Goal: Task Accomplishment & Management: Use online tool/utility

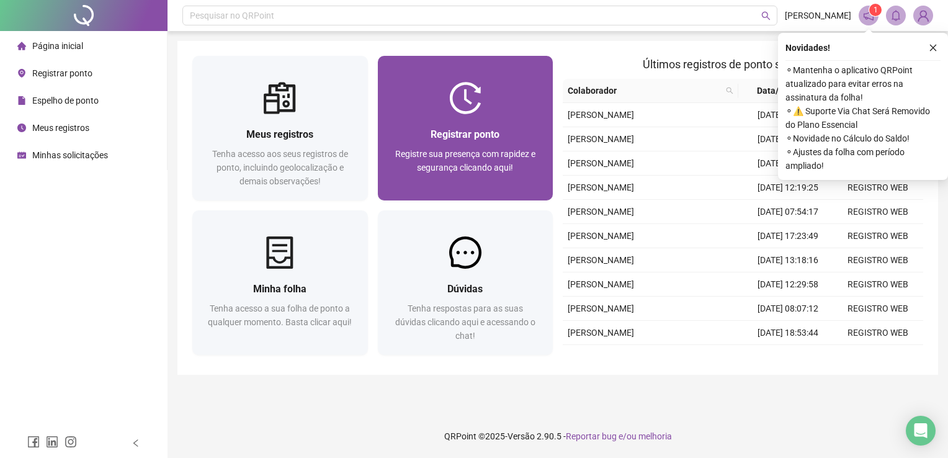
click at [515, 117] on div "Registrar ponto Registre sua presença com rapidez e segurança clicando aqui!" at bounding box center [466, 157] width 176 height 86
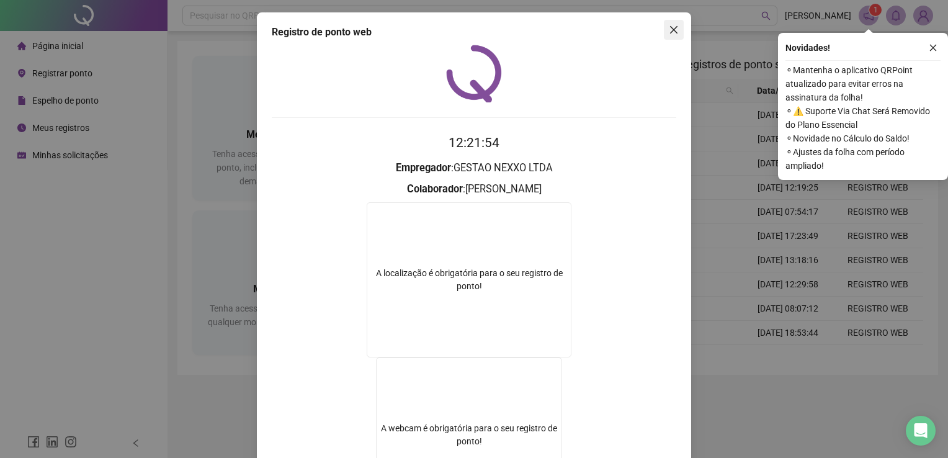
click at [669, 25] on icon "close" at bounding box center [674, 30] width 10 height 10
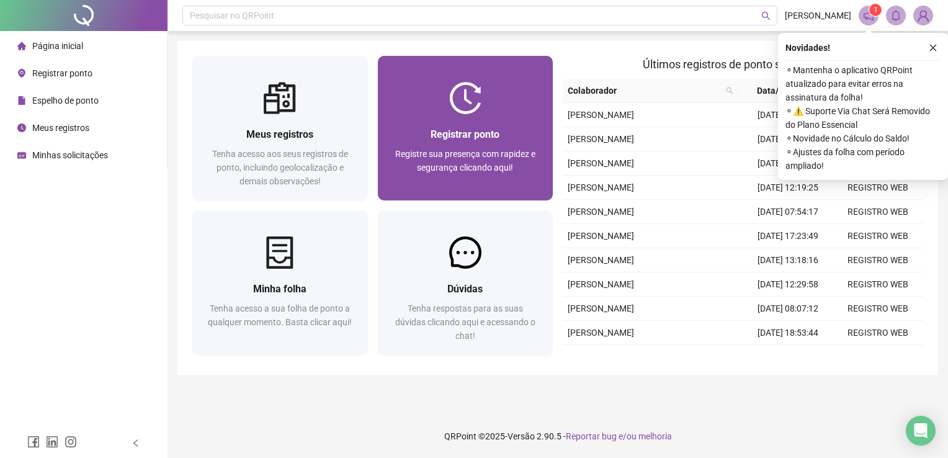
click at [541, 112] on div at bounding box center [466, 98] width 176 height 32
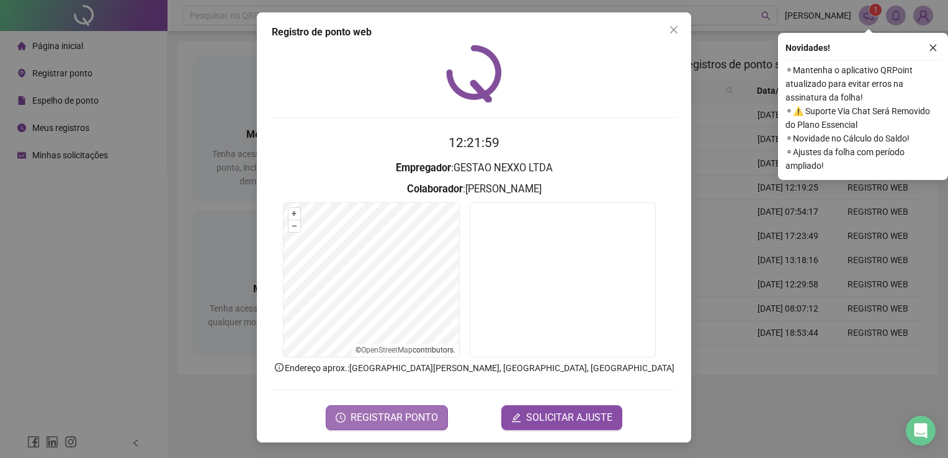
drag, startPoint x: 414, startPoint y: 427, endPoint x: 411, endPoint y: 418, distance: 9.2
click at [412, 420] on button "REGISTRAR PONTO" at bounding box center [387, 417] width 122 height 25
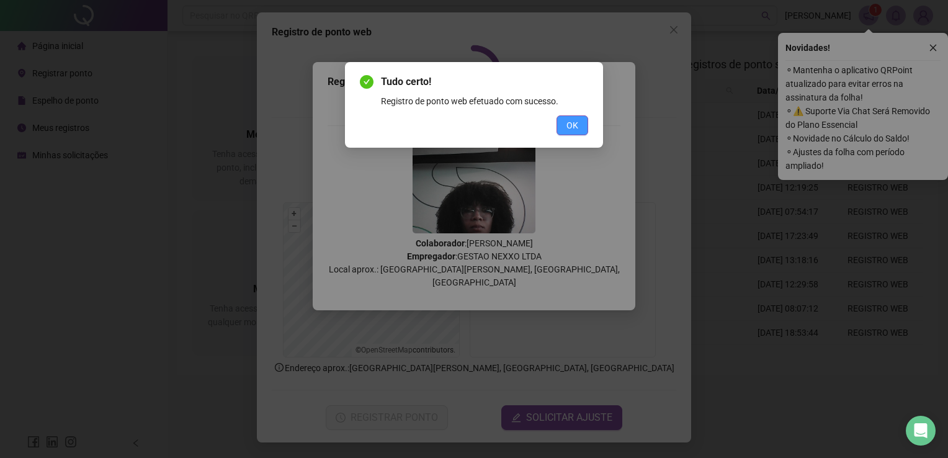
click at [574, 126] on span "OK" at bounding box center [572, 125] width 12 height 14
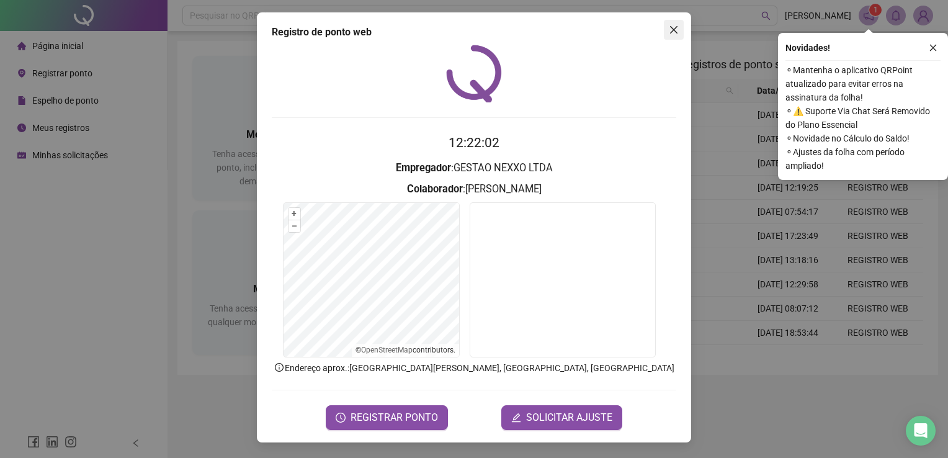
click at [678, 24] on button "Close" at bounding box center [674, 30] width 20 height 20
